Goal: Task Accomplishment & Management: Complete application form

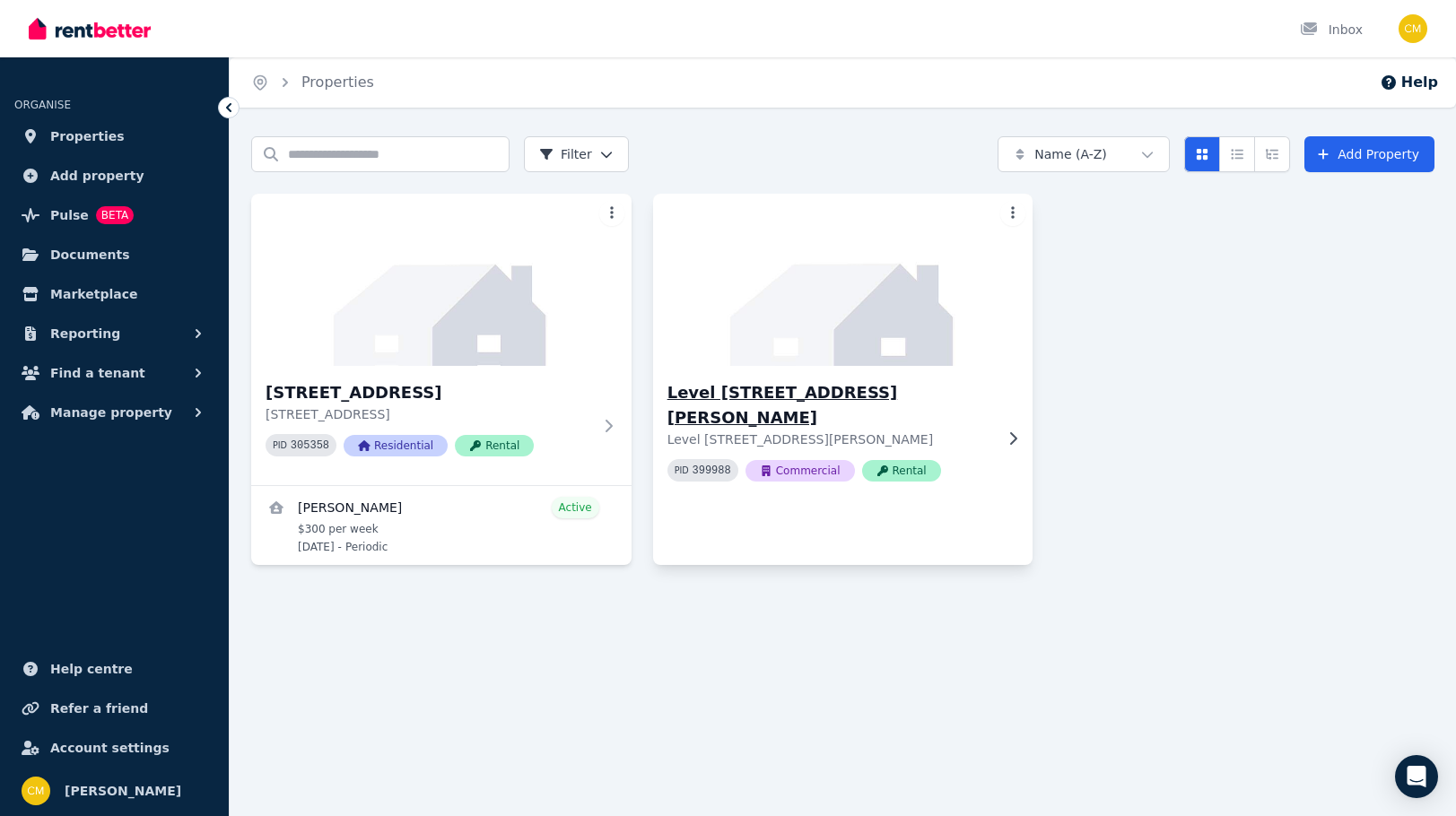
click at [1011, 431] on icon at bounding box center [1013, 438] width 18 height 14
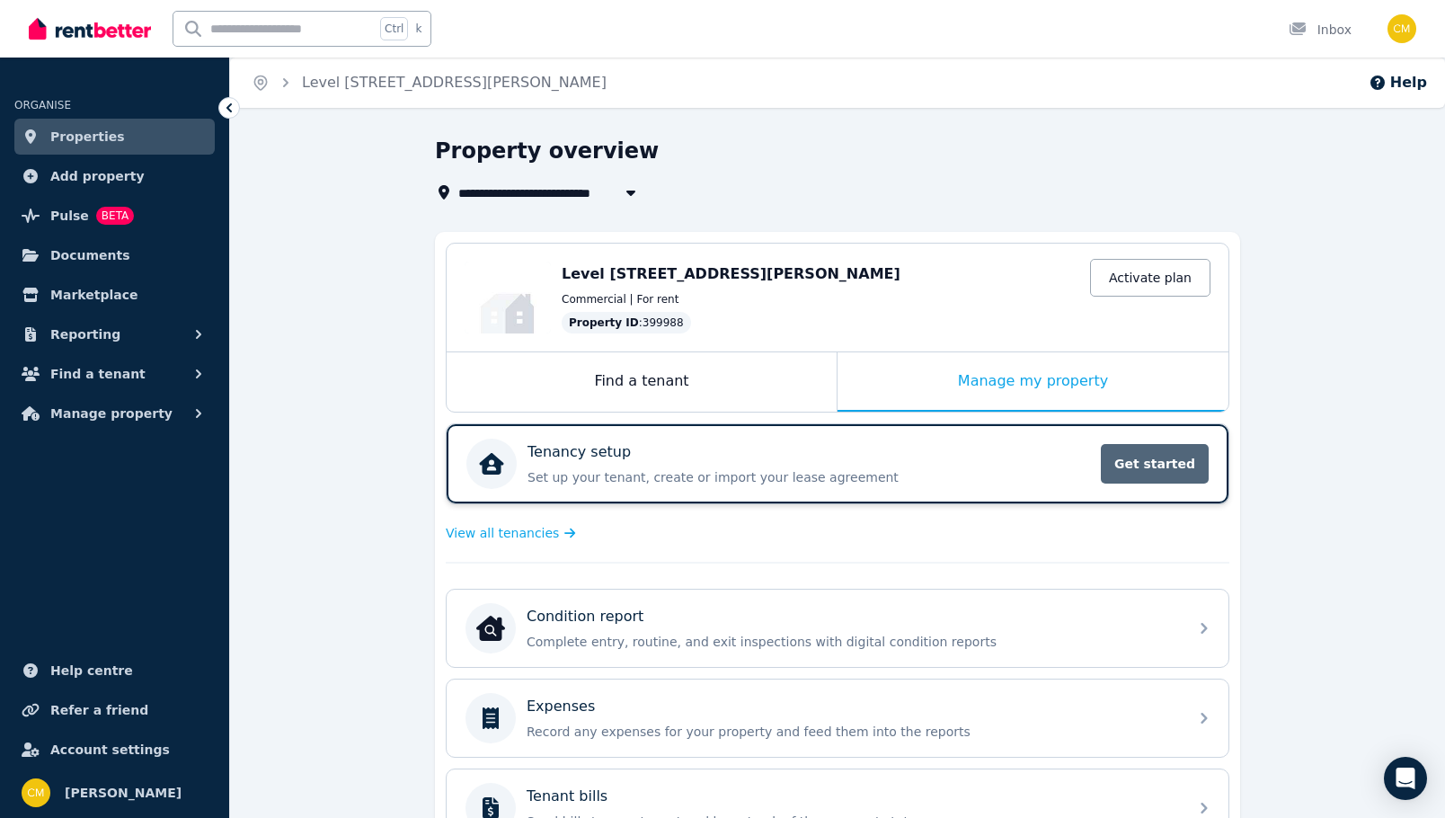
click at [1166, 468] on span "Get started" at bounding box center [1155, 464] width 108 height 40
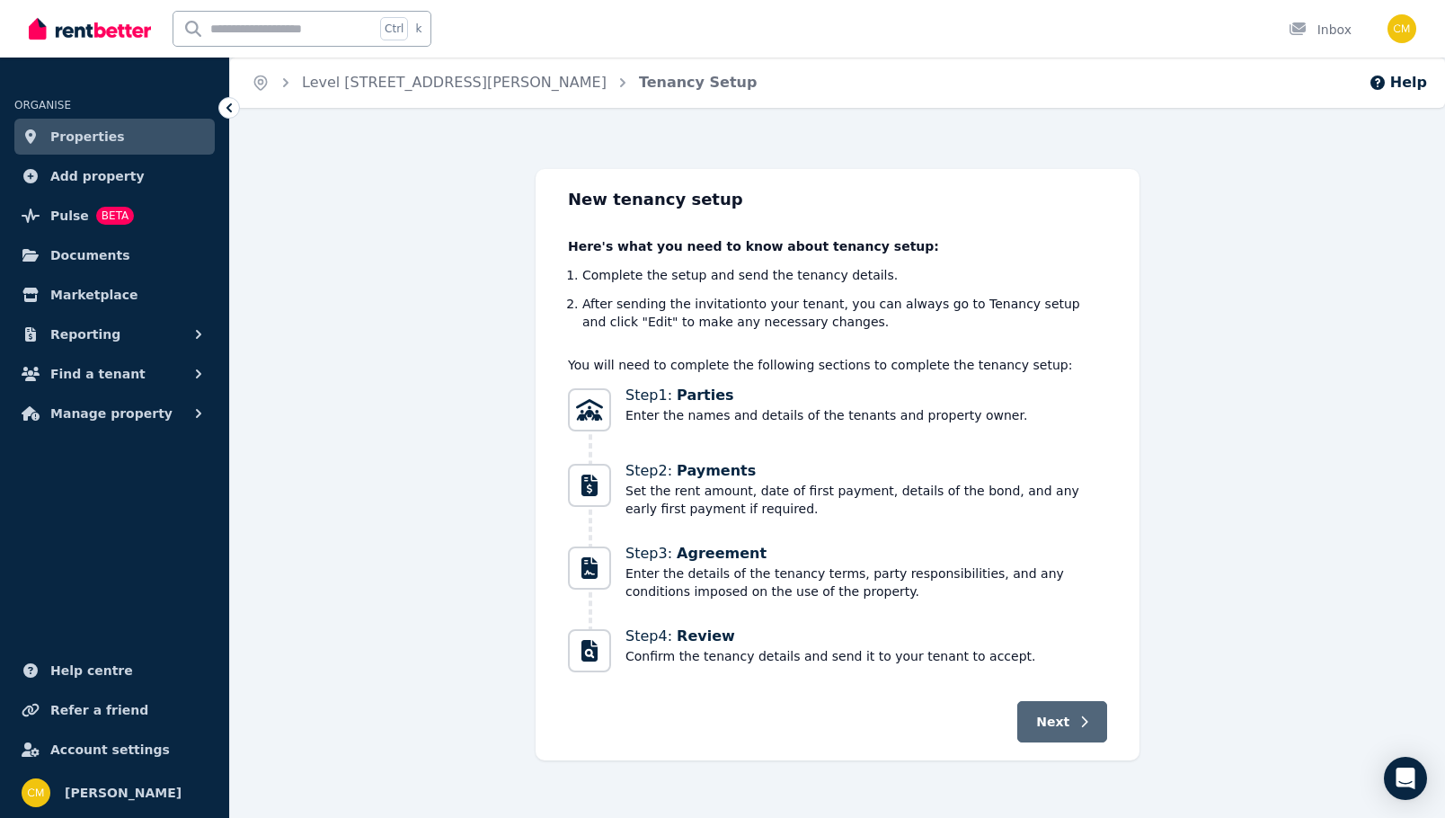
click at [1047, 719] on span "Next" at bounding box center [1052, 722] width 33 height 18
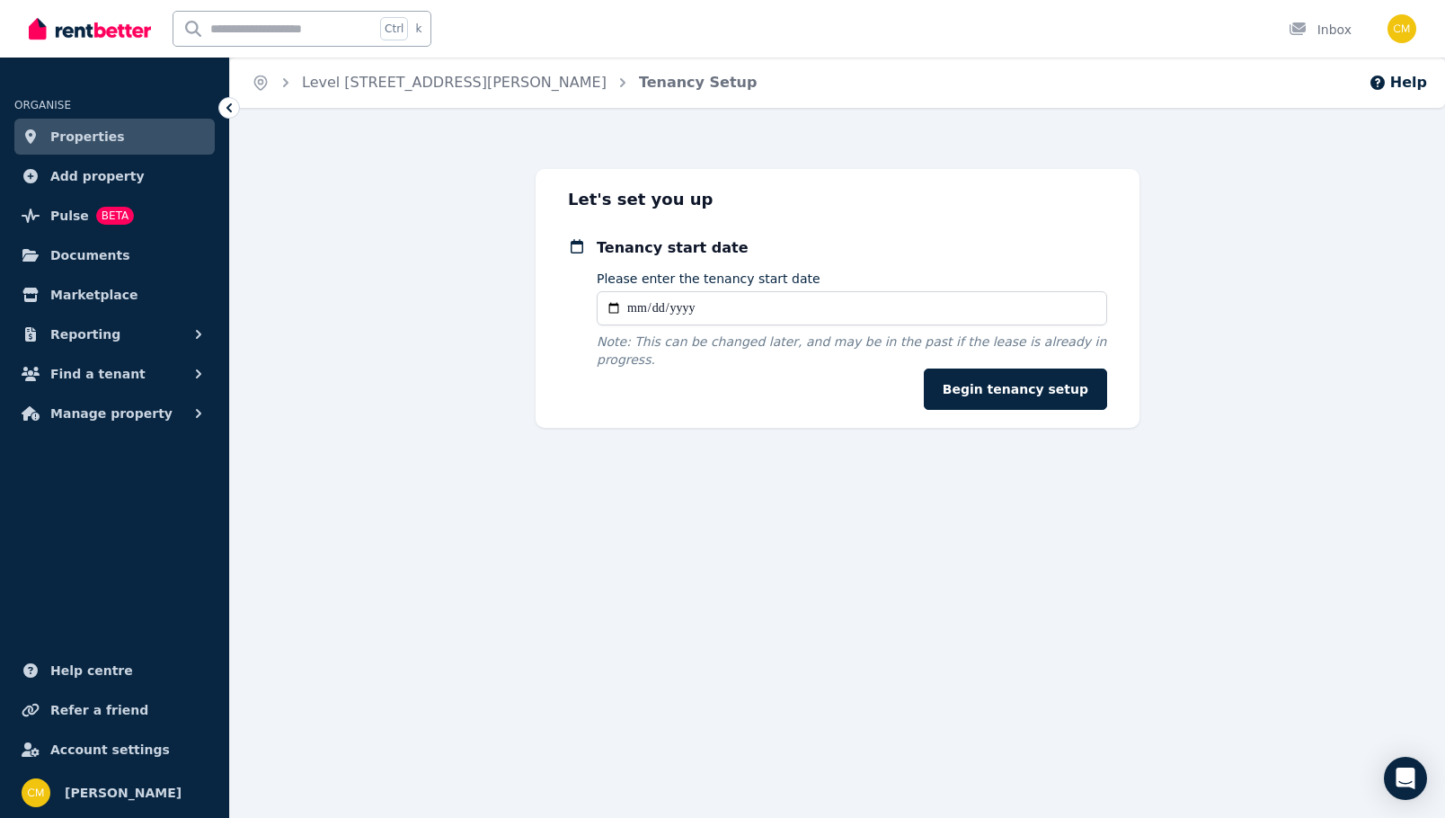
click at [616, 306] on input "Please enter the tenancy start date" at bounding box center [852, 308] width 511 height 34
type input "**********"
click at [1046, 371] on button "Begin tenancy setup" at bounding box center [1015, 389] width 183 height 41
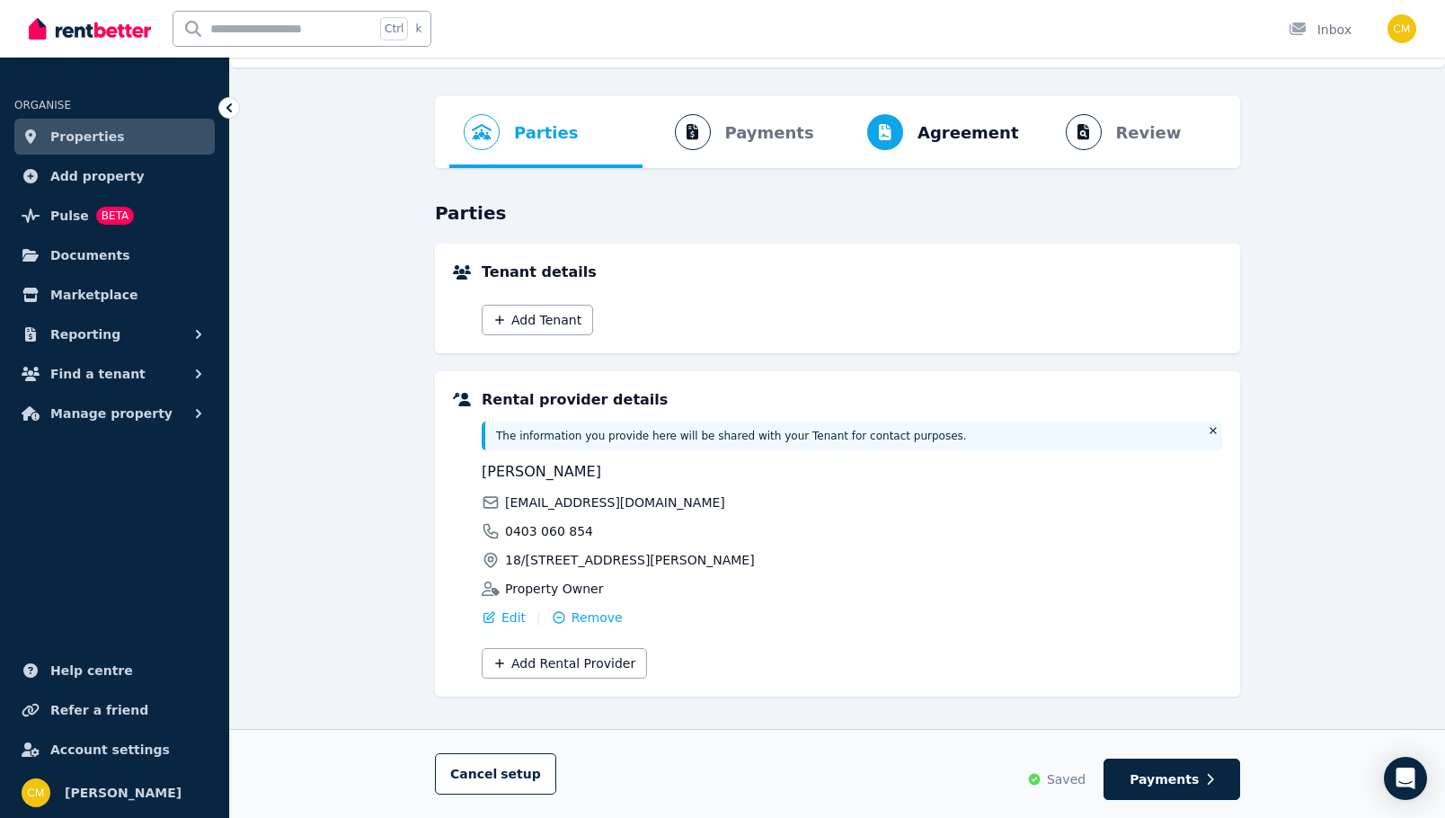
scroll to position [58, 0]
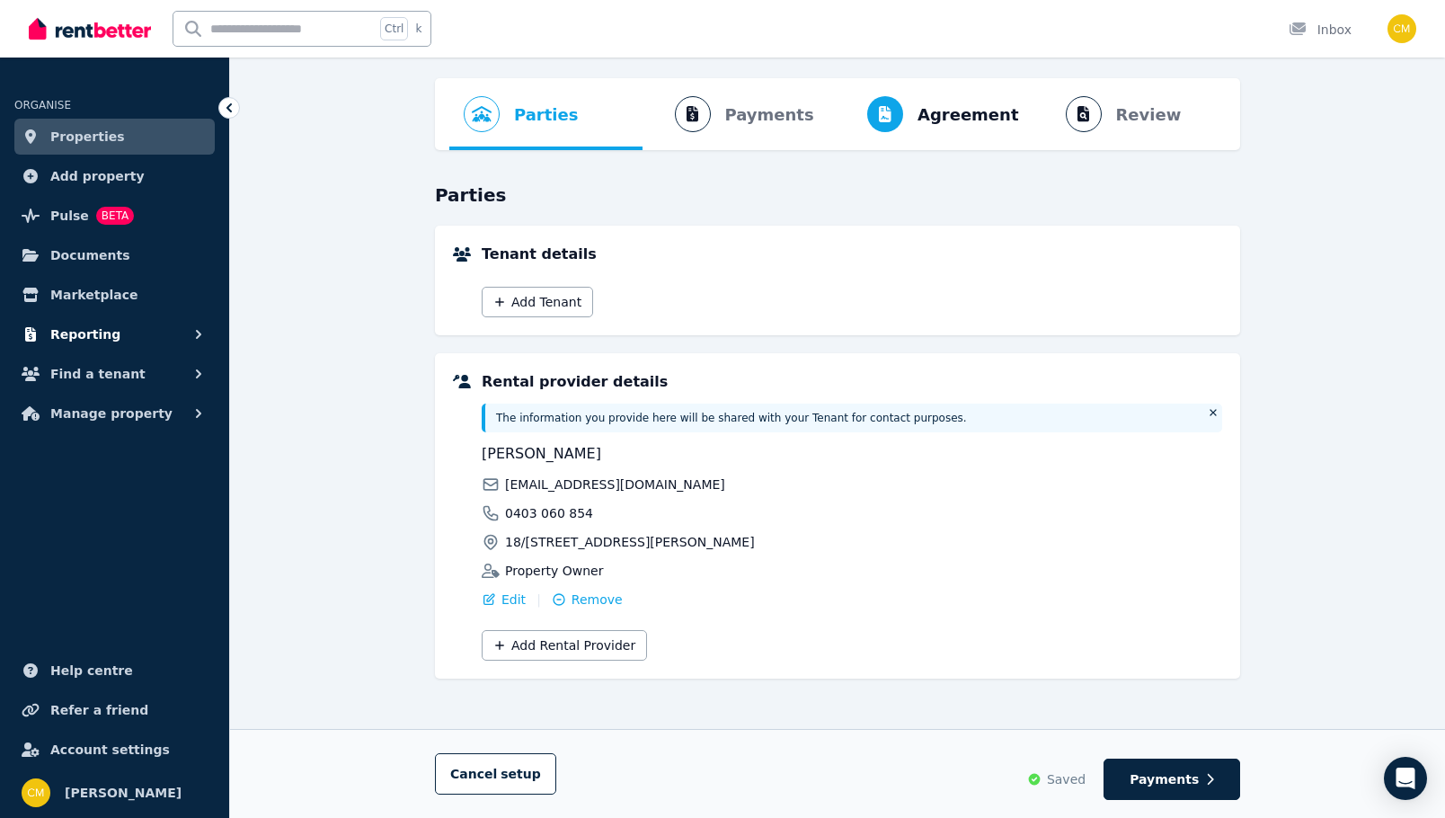
click at [85, 330] on span "Reporting" at bounding box center [85, 335] width 70 height 22
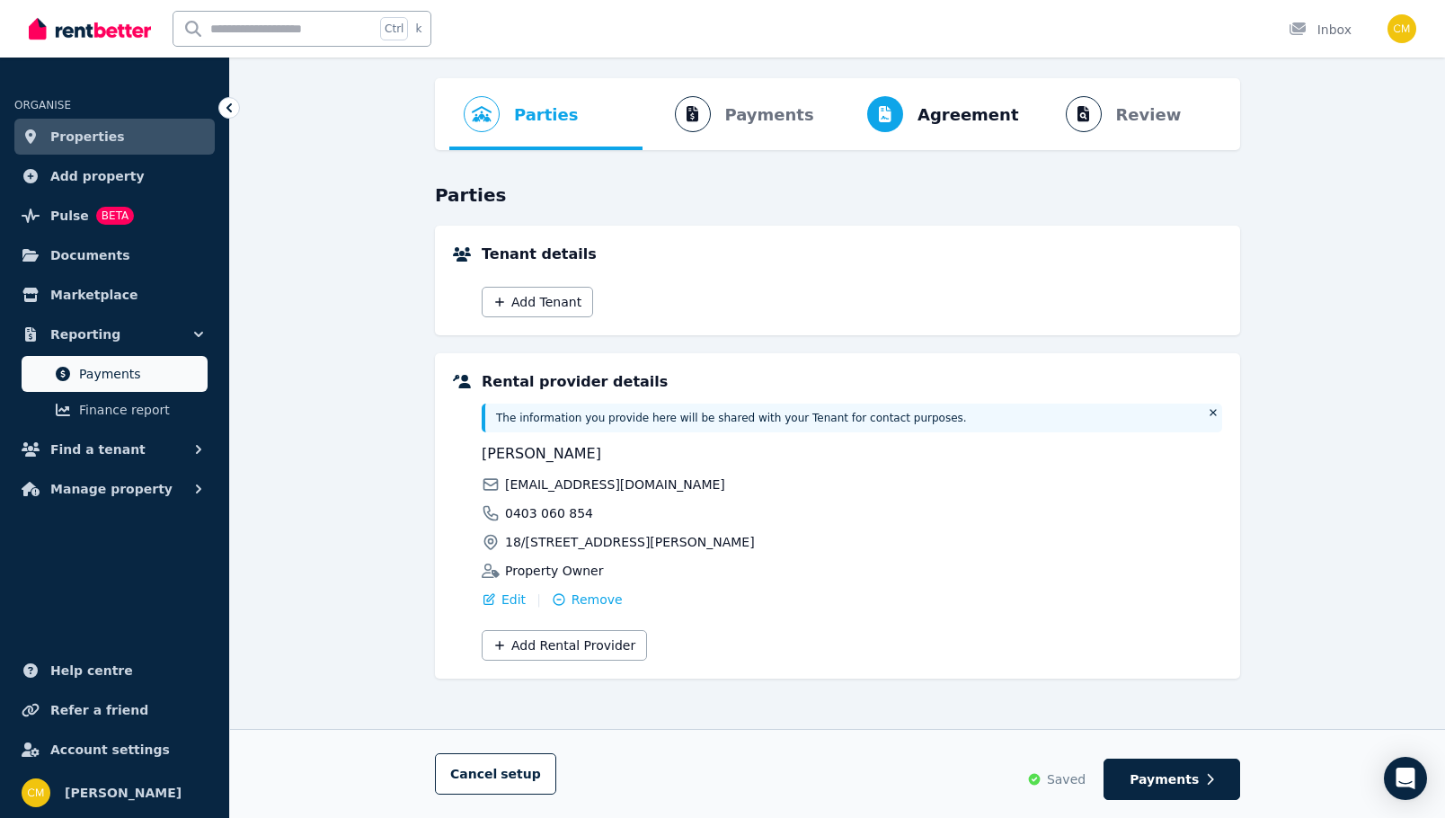
click at [102, 367] on span "Payments" at bounding box center [139, 374] width 121 height 22
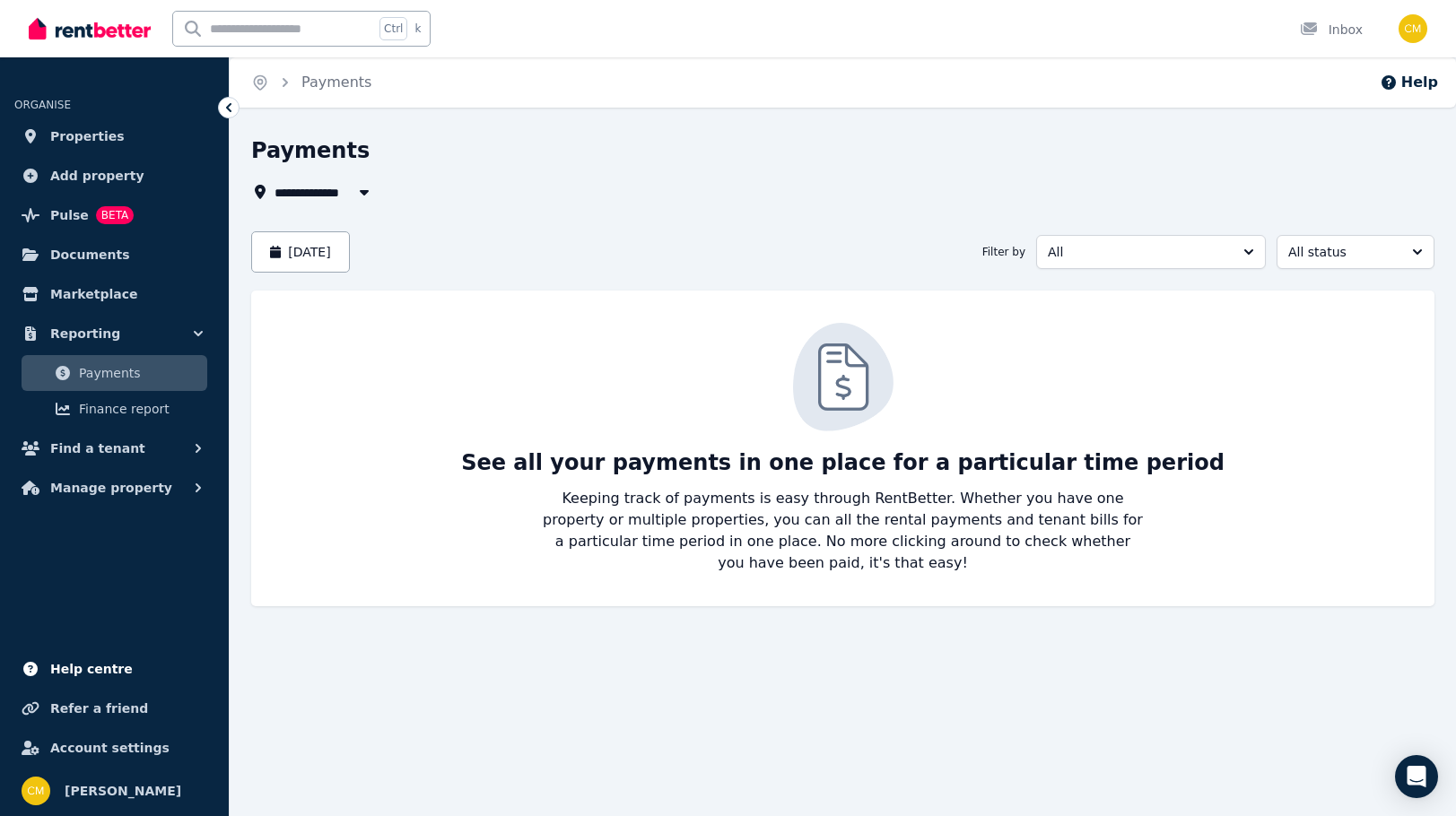
click at [111, 667] on span "Help centre" at bounding box center [91, 669] width 83 height 22
